Goal: Task Accomplishment & Management: Manage account settings

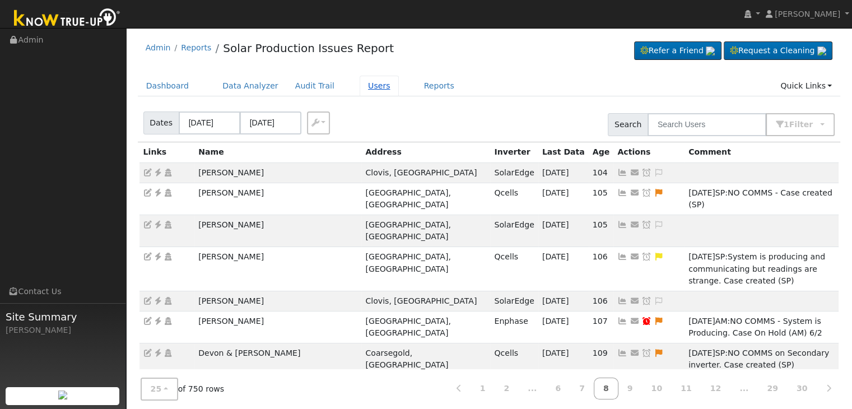
click at [365, 90] on link "Users" at bounding box center [379, 86] width 39 height 21
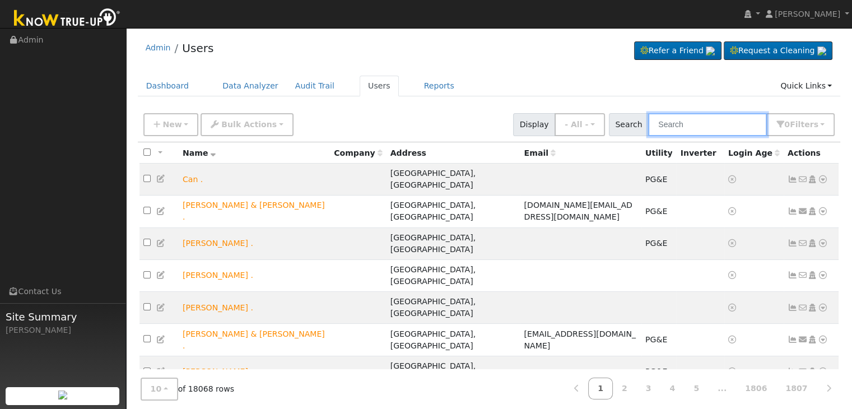
click at [681, 125] on input "text" at bounding box center [707, 124] width 119 height 23
paste input "[PERSON_NAME]"
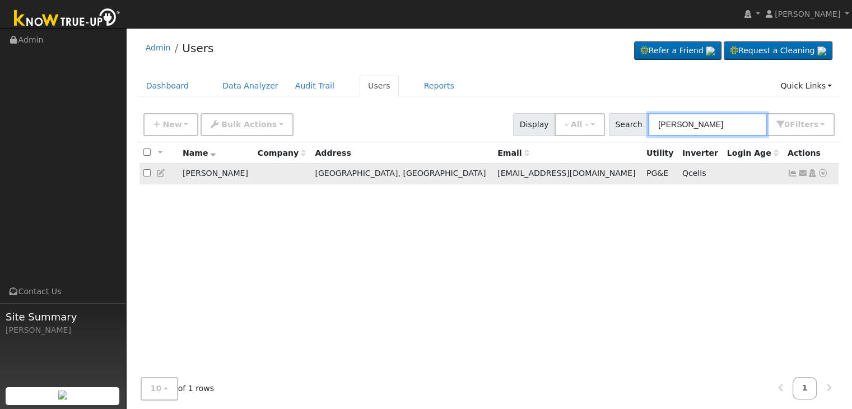
type input "[PERSON_NAME]"
click at [792, 171] on icon at bounding box center [793, 173] width 10 height 8
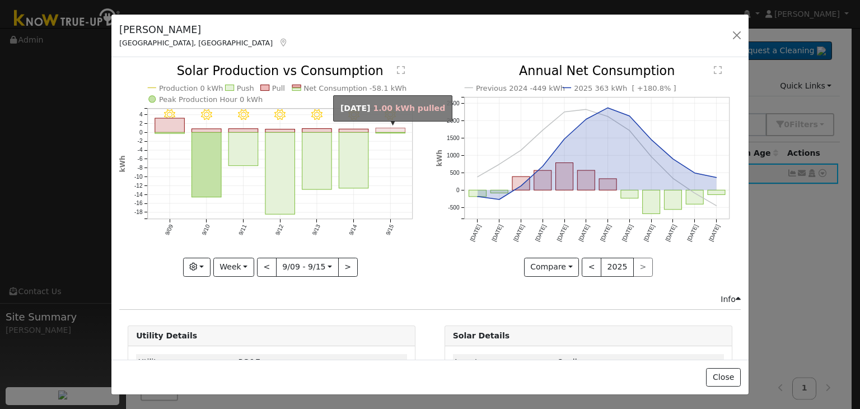
click at [382, 131] on rect "onclick=""" at bounding box center [391, 130] width 30 height 4
type input "[DATE]"
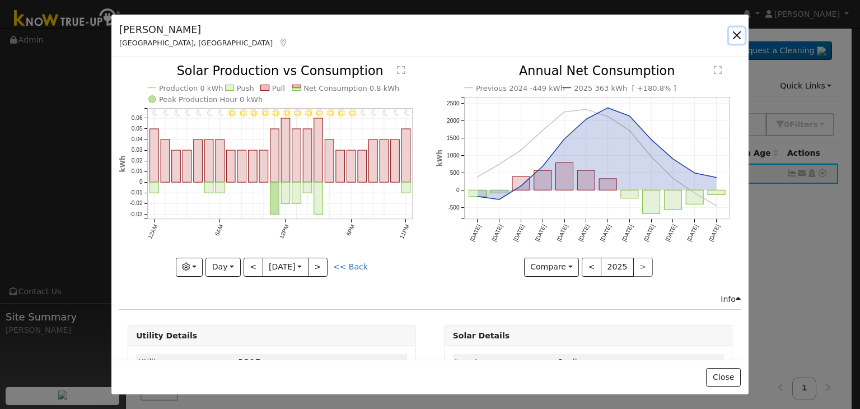
click at [738, 41] on button "button" at bounding box center [737, 35] width 16 height 16
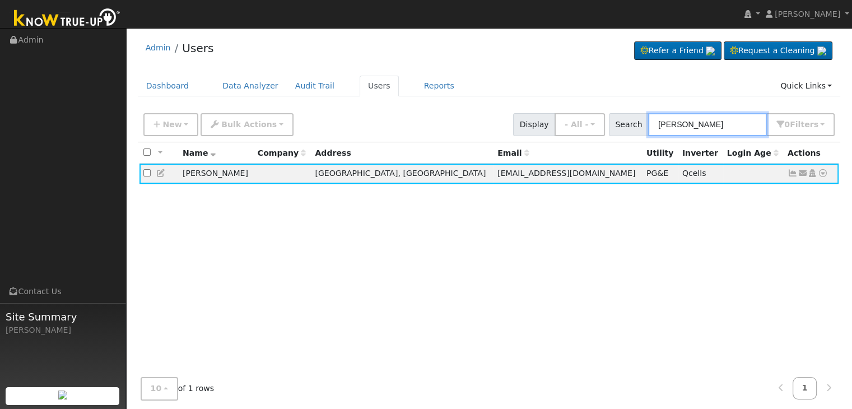
click at [681, 128] on input "[PERSON_NAME]" at bounding box center [707, 124] width 119 height 23
paste input "[PERSON_NAME]"
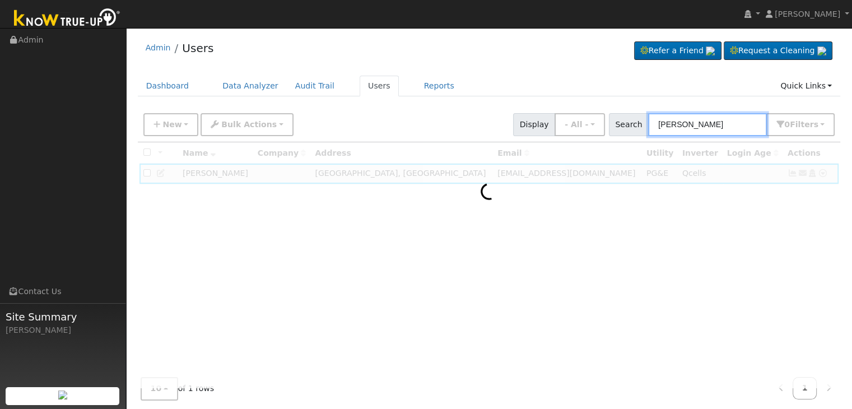
click at [682, 126] on input "[PERSON_NAME]" at bounding box center [707, 124] width 119 height 23
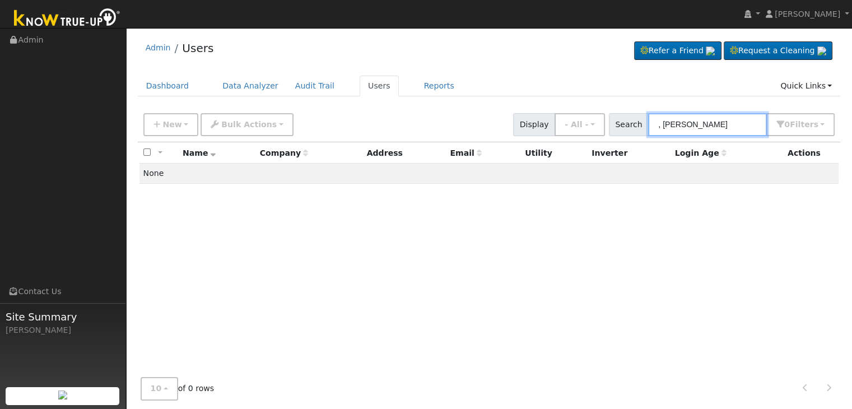
click at [669, 124] on input ", [PERSON_NAME]" at bounding box center [707, 124] width 119 height 23
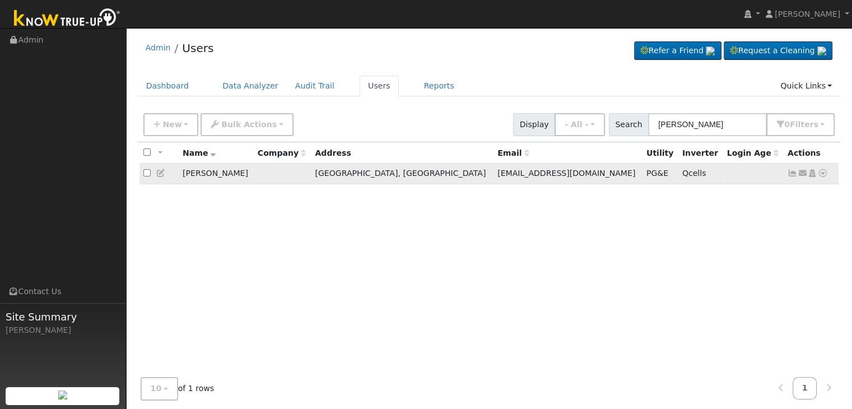
click at [790, 178] on link at bounding box center [793, 173] width 10 height 9
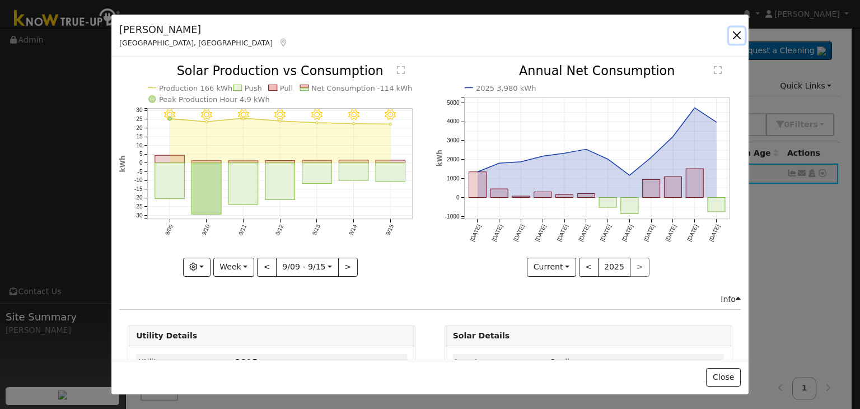
click at [738, 37] on button "button" at bounding box center [737, 35] width 16 height 16
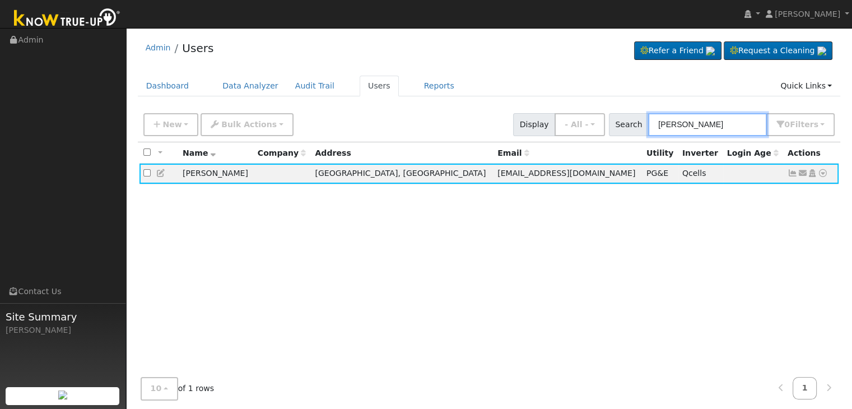
click at [698, 116] on input "[PERSON_NAME]" at bounding box center [707, 124] width 119 height 23
paste input "Bendta"
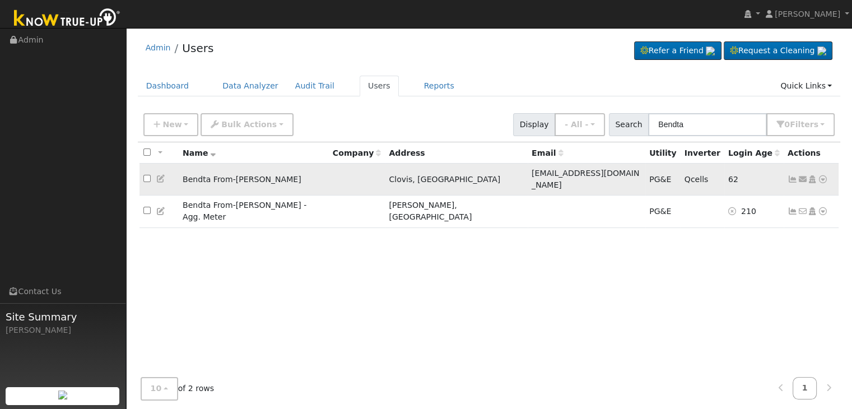
click at [791, 175] on icon at bounding box center [793, 179] width 10 height 8
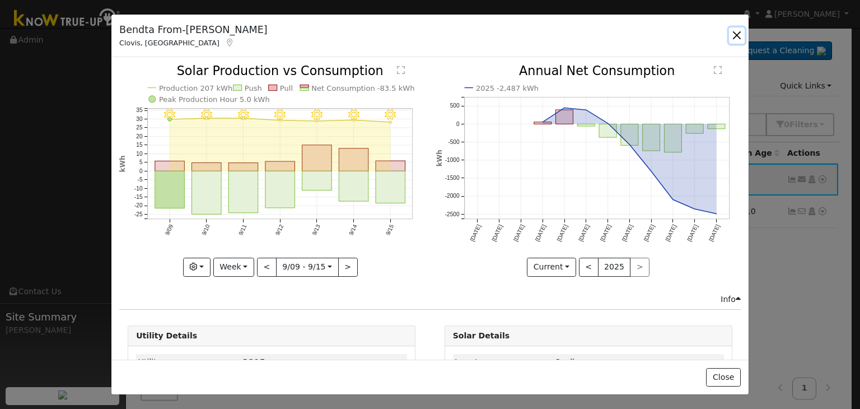
click at [734, 32] on button "button" at bounding box center [737, 35] width 16 height 16
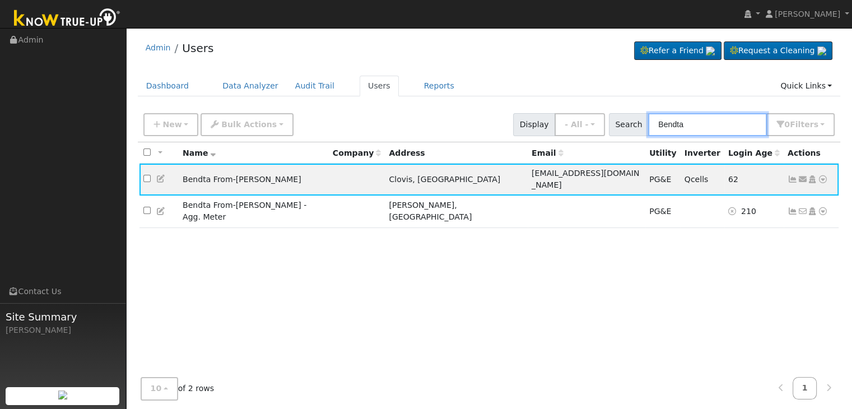
click at [677, 131] on input "Bendta" at bounding box center [707, 124] width 119 height 23
paste input "[PERSON_NAME] & [PERSON_NAME]"
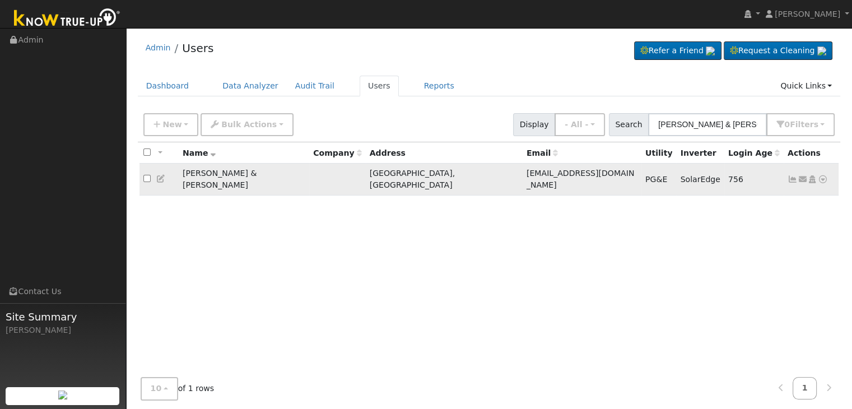
click at [791, 175] on icon at bounding box center [793, 179] width 10 height 8
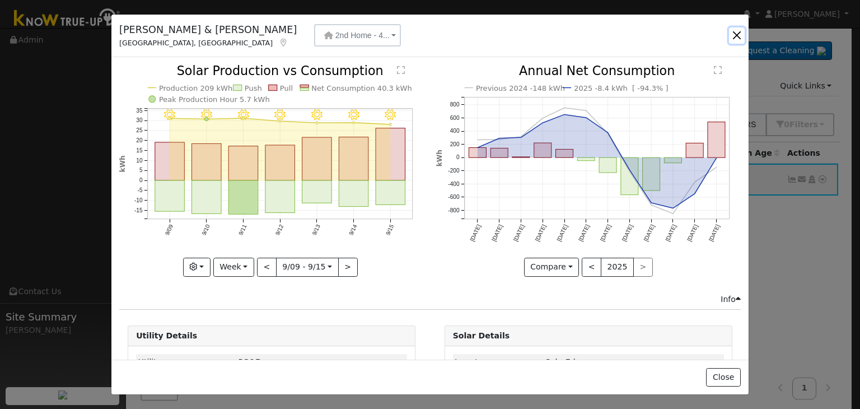
drag, startPoint x: 738, startPoint y: 30, endPoint x: 602, endPoint y: 17, distance: 136.7
click at [738, 30] on button "button" at bounding box center [737, 35] width 16 height 16
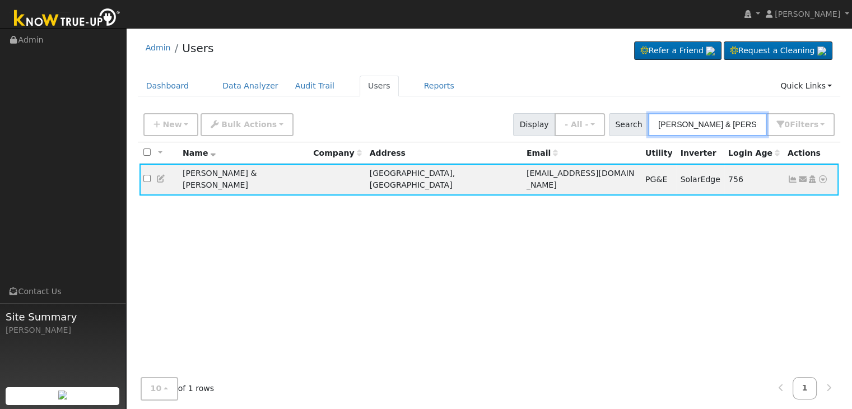
click at [670, 128] on input "[PERSON_NAME] & [PERSON_NAME]" at bounding box center [707, 124] width 119 height 23
paste input "[PERSON_NAME] & [PERSON_NAME]"
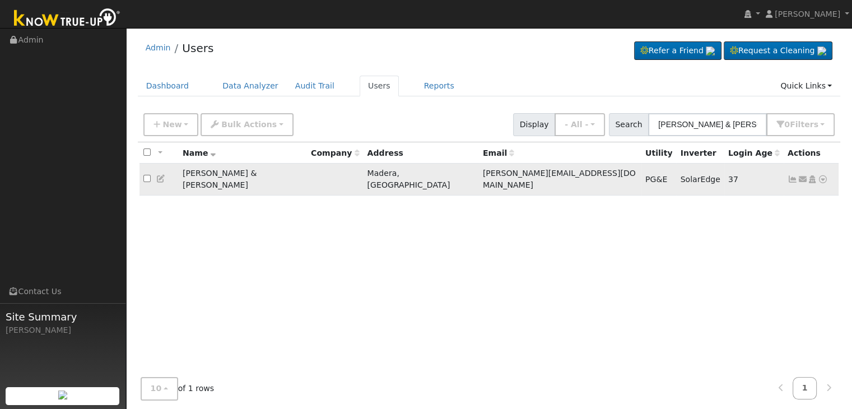
click at [792, 176] on icon at bounding box center [793, 179] width 10 height 8
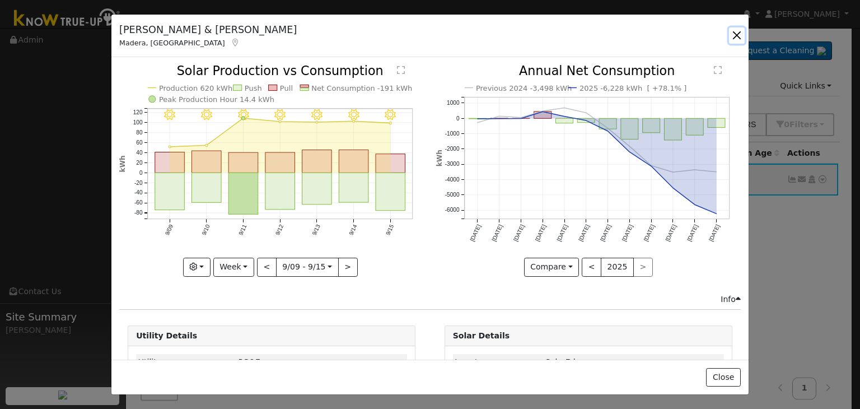
click at [734, 32] on button "button" at bounding box center [737, 35] width 16 height 16
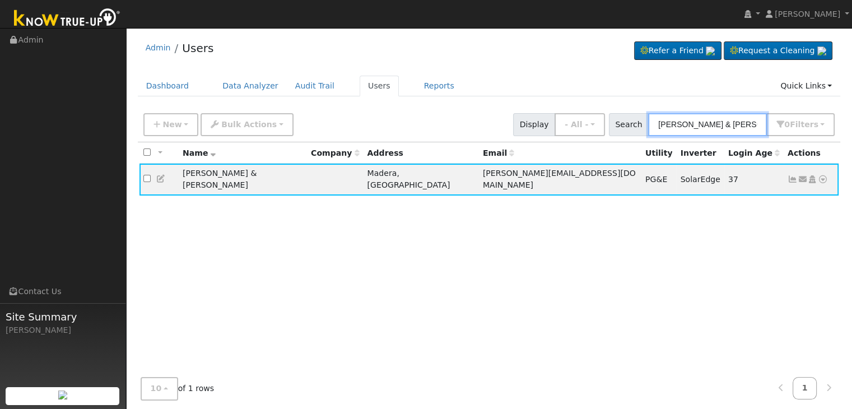
click at [701, 119] on input "[PERSON_NAME] & [PERSON_NAME]" at bounding box center [707, 124] width 119 height 23
paste input "[PERSON_NAME]"
type input "[PERSON_NAME]"
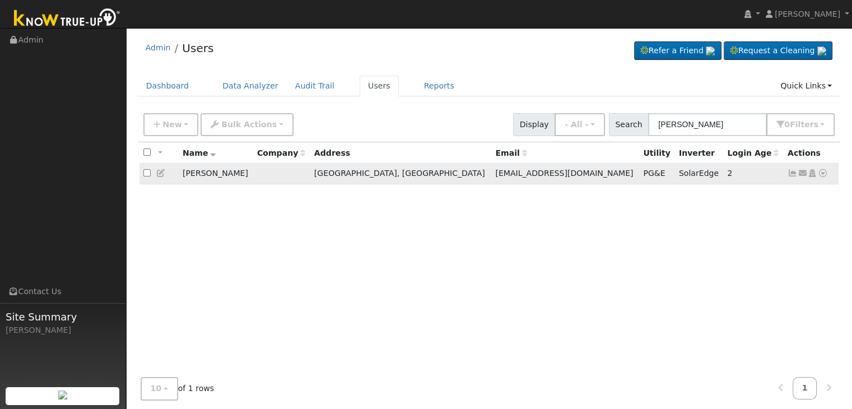
click at [794, 175] on icon at bounding box center [793, 173] width 10 height 8
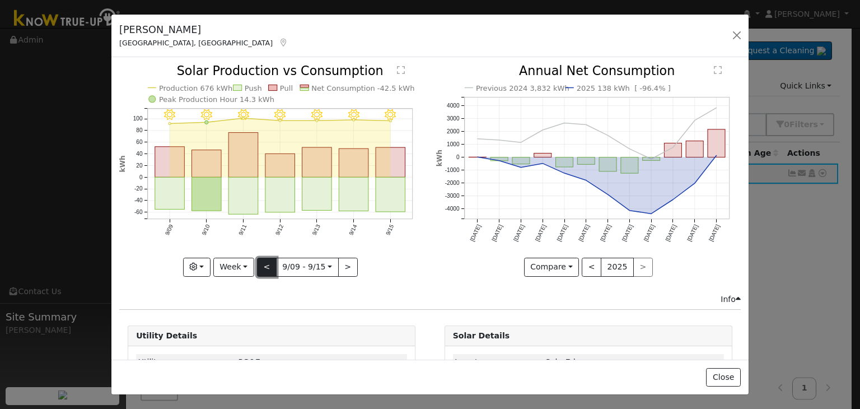
click at [269, 262] on button "<" at bounding box center [267, 267] width 20 height 19
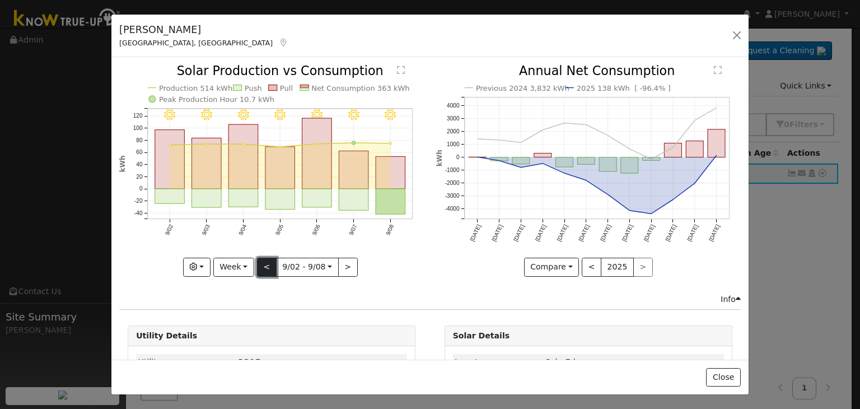
click at [269, 262] on button "<" at bounding box center [267, 267] width 20 height 19
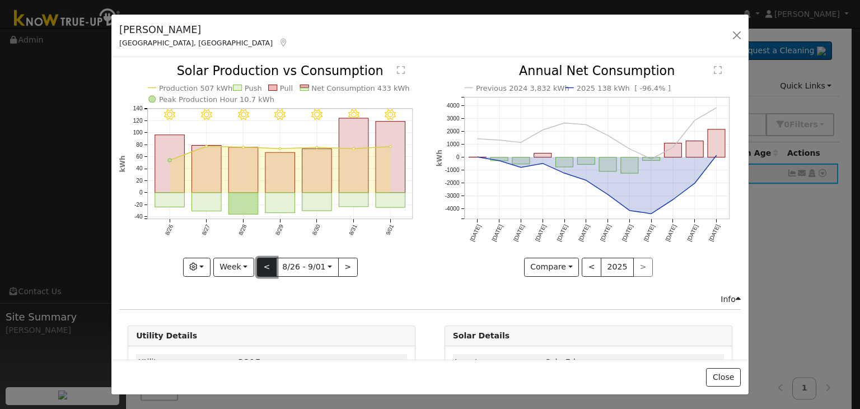
click at [269, 262] on button "<" at bounding box center [267, 267] width 20 height 19
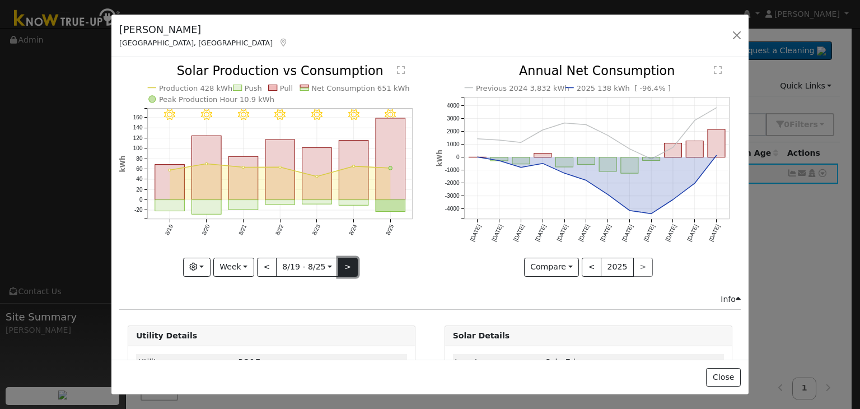
click at [347, 264] on button ">" at bounding box center [348, 267] width 20 height 19
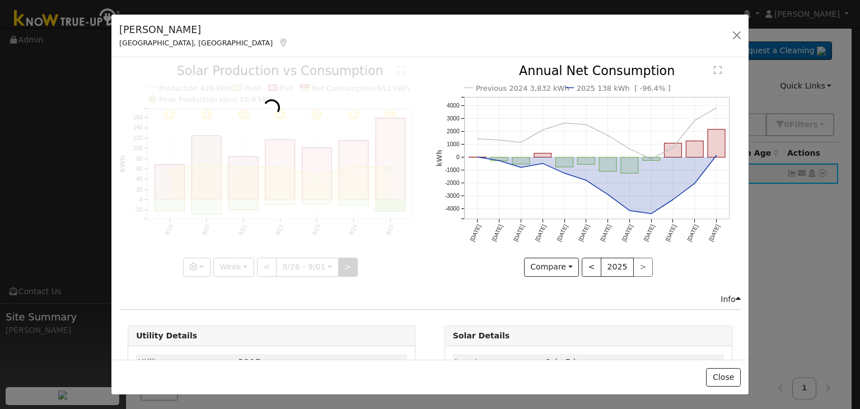
click at [347, 264] on div at bounding box center [271, 170] width 305 height 211
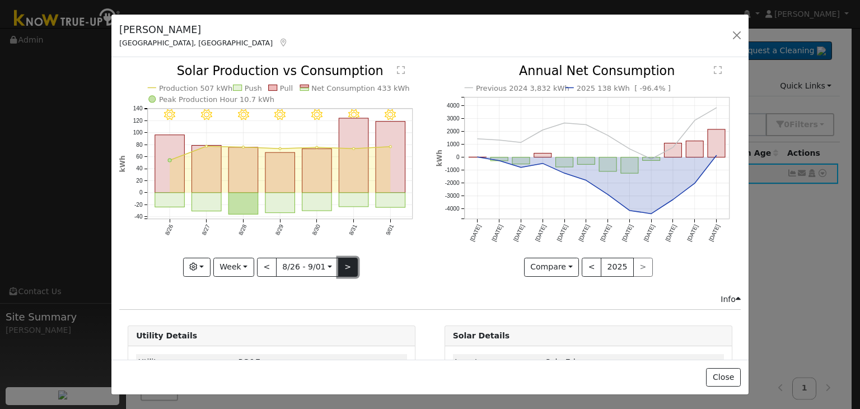
click at [347, 264] on button ">" at bounding box center [348, 267] width 20 height 19
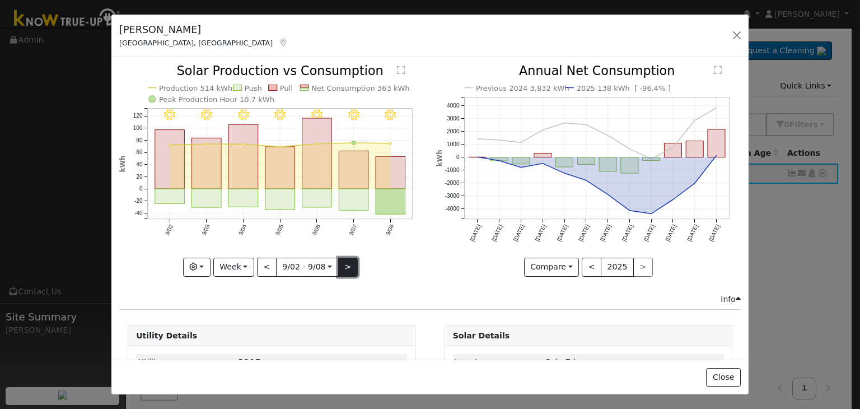
click at [347, 264] on button ">" at bounding box center [348, 267] width 20 height 19
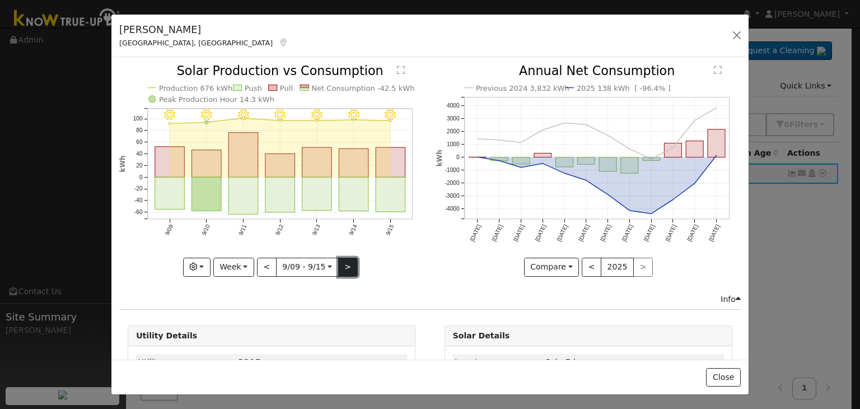
click at [347, 264] on button ">" at bounding box center [348, 267] width 20 height 19
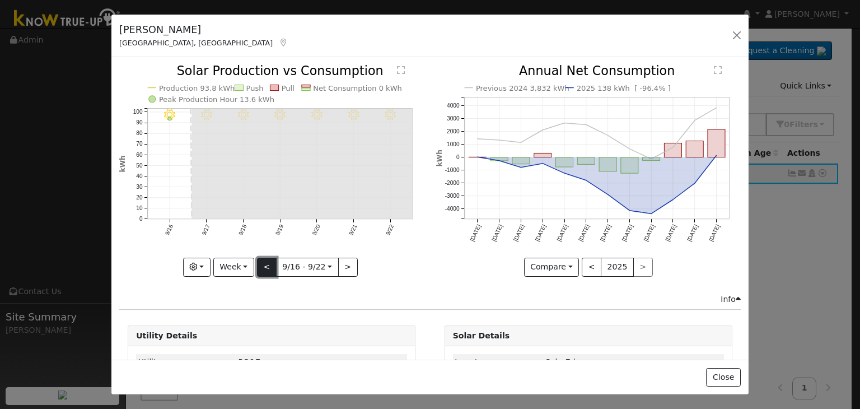
click at [262, 264] on button "<" at bounding box center [267, 267] width 20 height 19
type input "[DATE]"
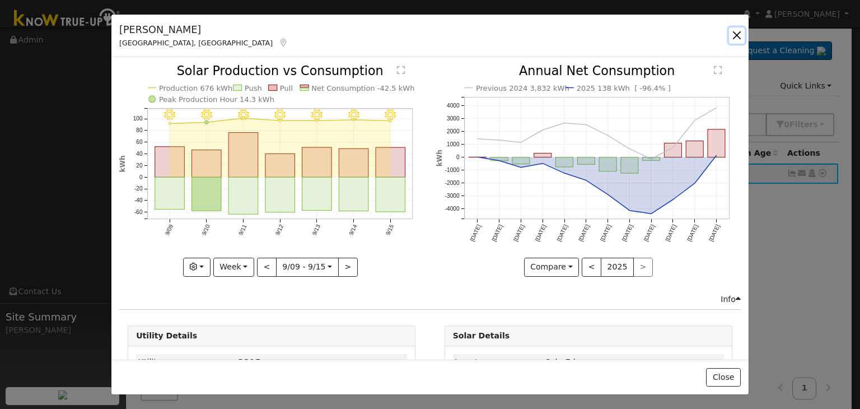
drag, startPoint x: 737, startPoint y: 36, endPoint x: 574, endPoint y: 4, distance: 165.7
click at [737, 36] on button "button" at bounding box center [737, 35] width 16 height 16
